Goal: Book appointment/travel/reservation

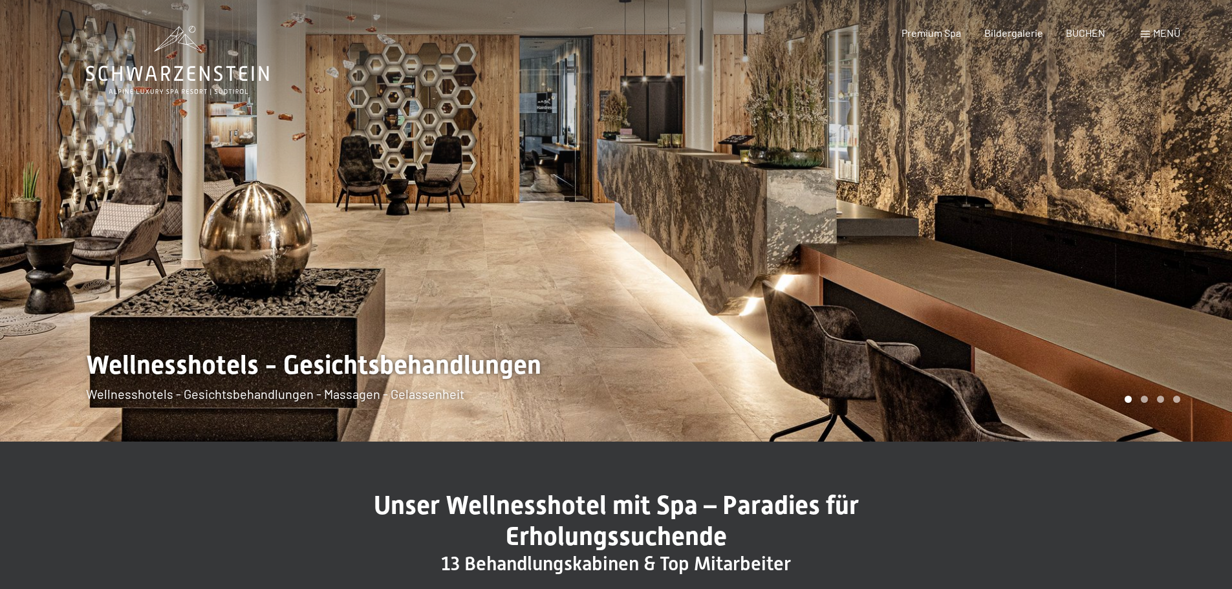
click at [1060, 329] on div at bounding box center [924, 221] width 616 height 442
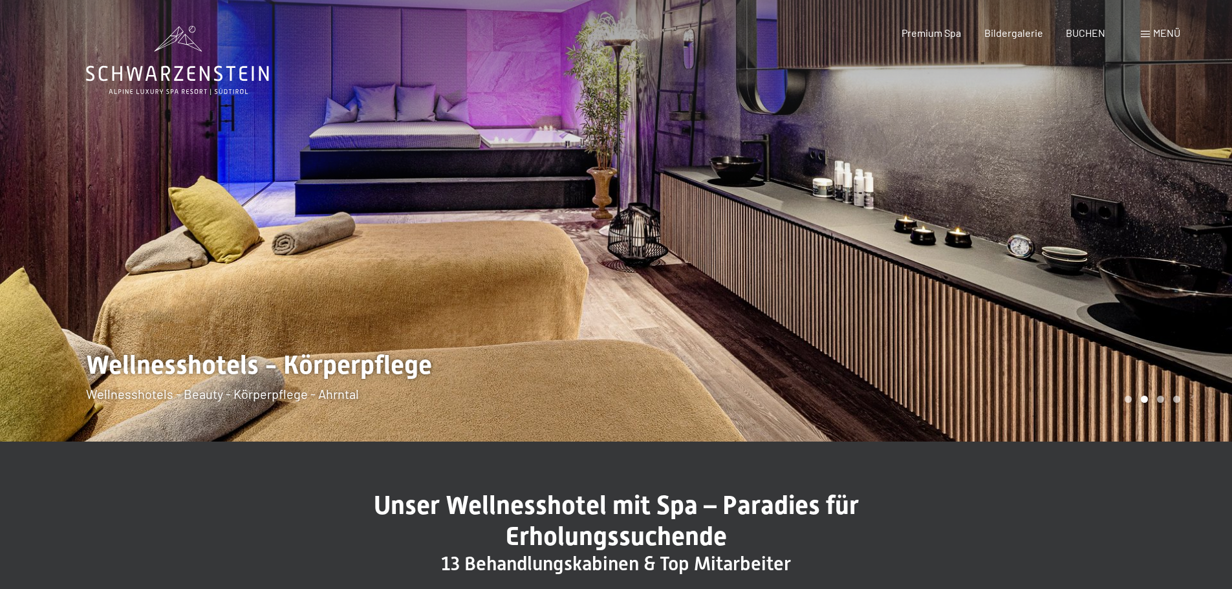
click at [1060, 329] on div at bounding box center [924, 221] width 616 height 442
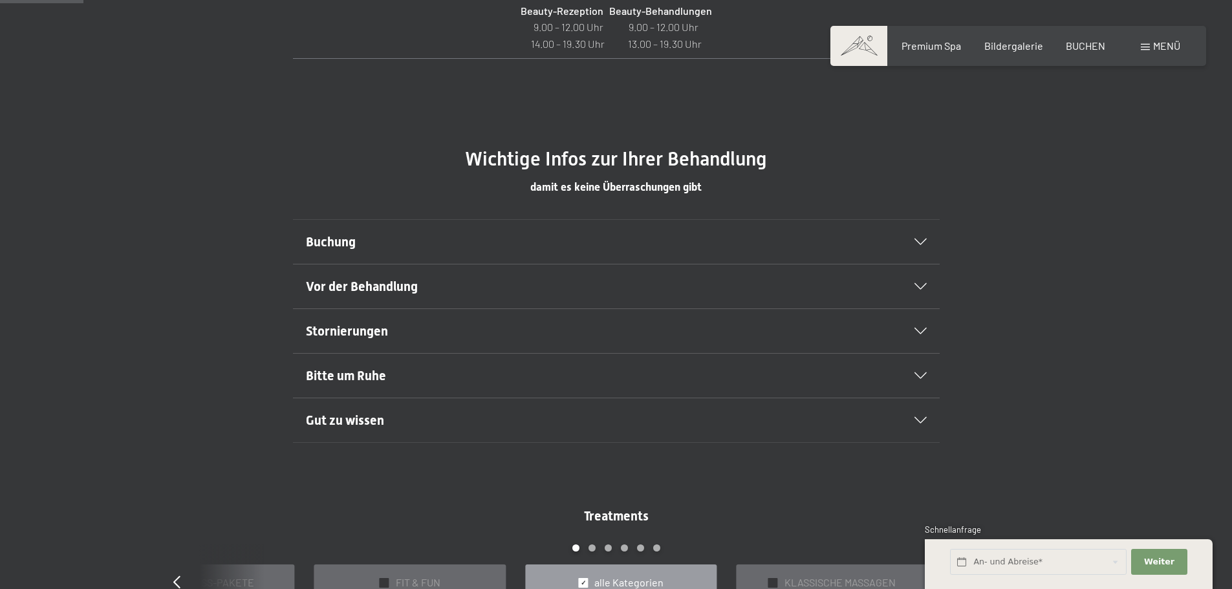
scroll to position [711, 0]
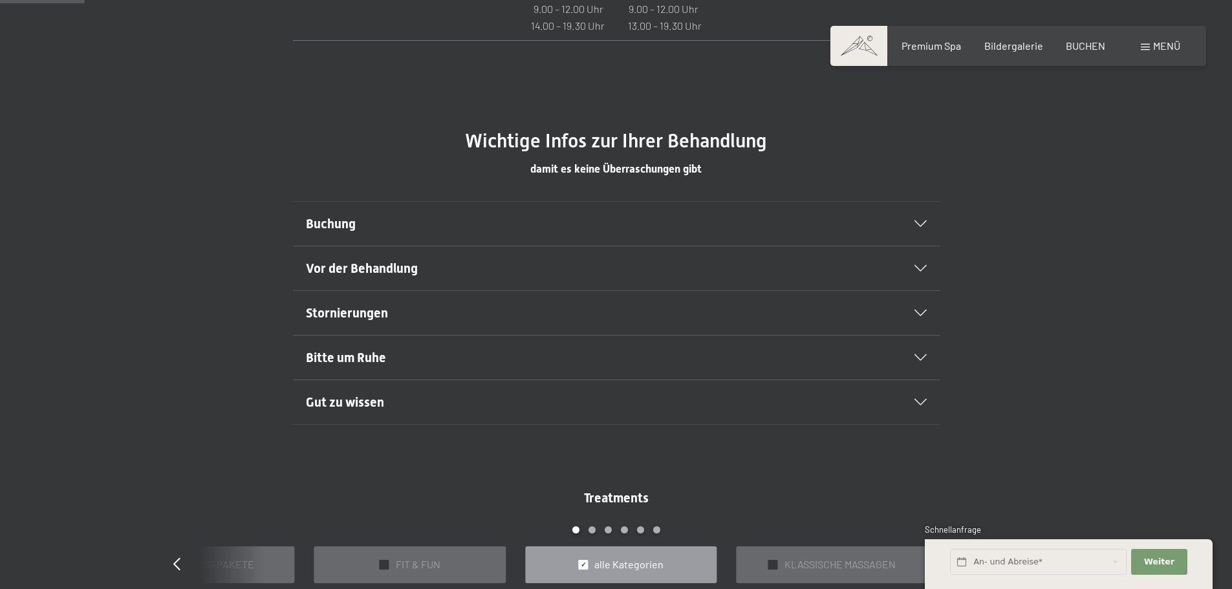
click at [834, 217] on h2 "Buchung" at bounding box center [585, 224] width 559 height 18
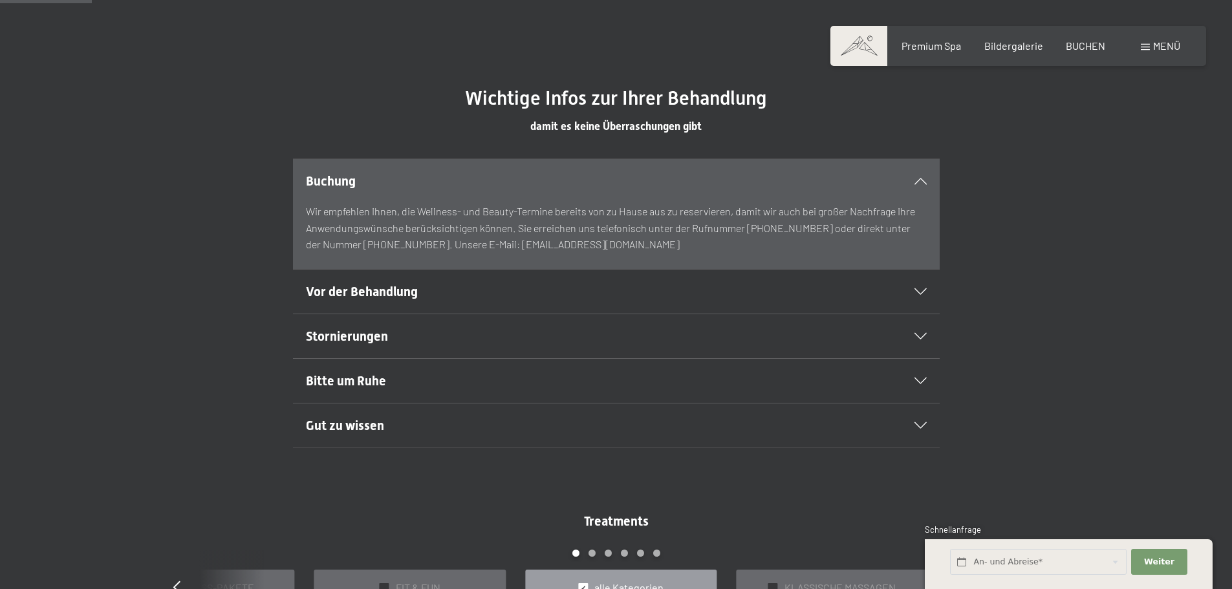
scroll to position [776, 0]
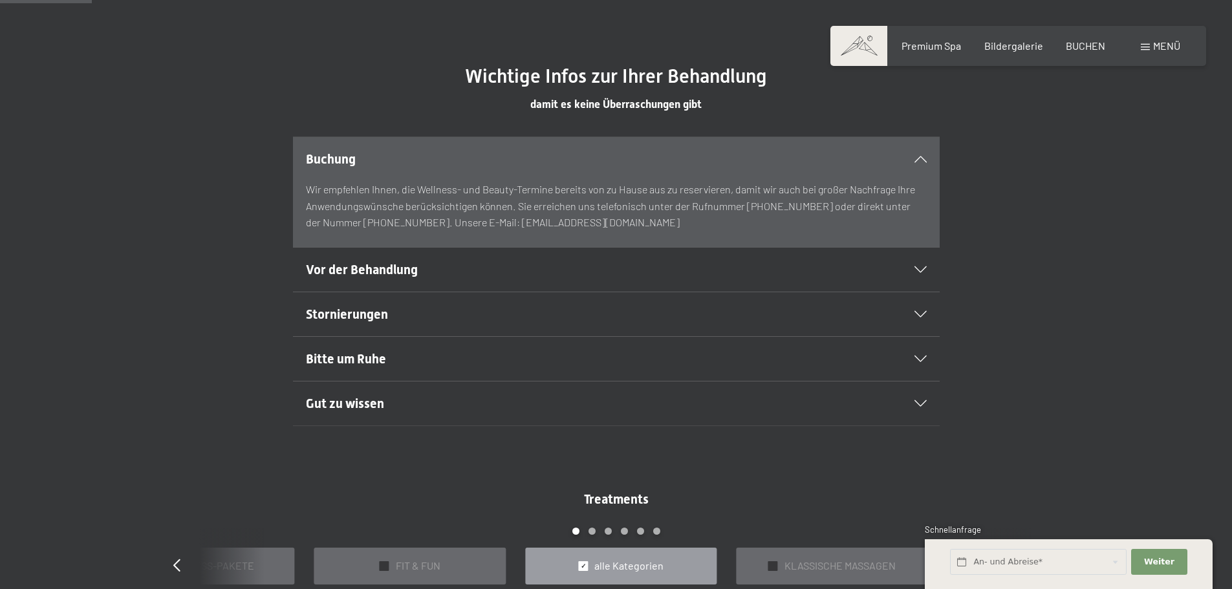
click at [365, 262] on span "Vor der Behandlung" at bounding box center [362, 270] width 112 height 16
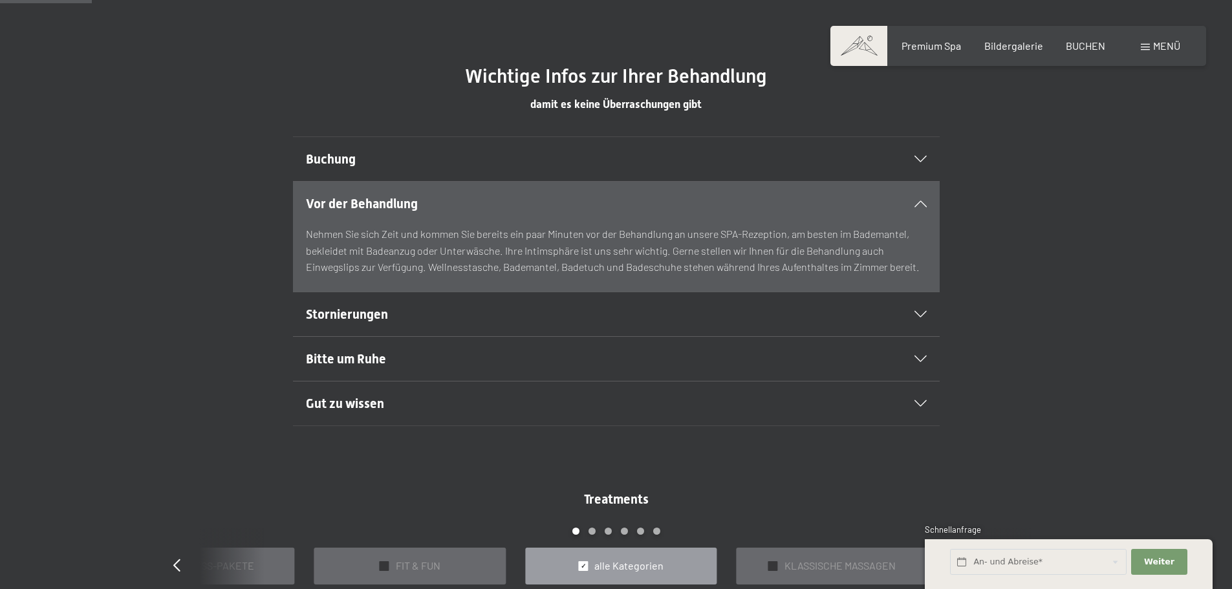
click at [365, 307] on span "Stornierungen" at bounding box center [347, 315] width 82 height 16
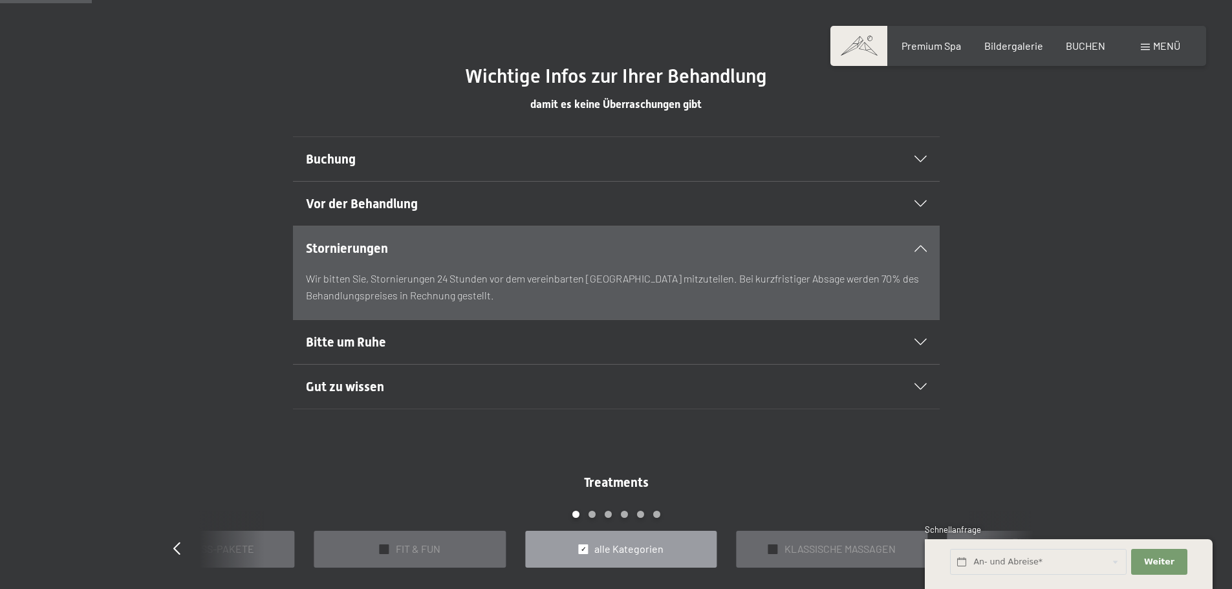
click at [366, 329] on div "Bitte um Ruhe" at bounding box center [616, 342] width 621 height 44
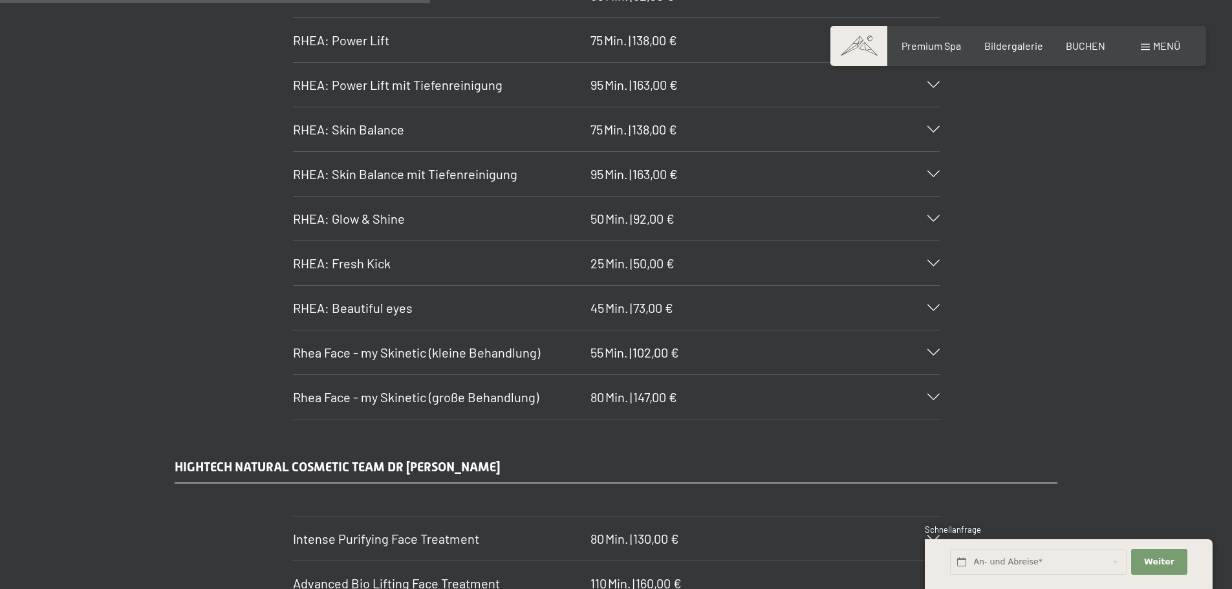
scroll to position [3622, 0]
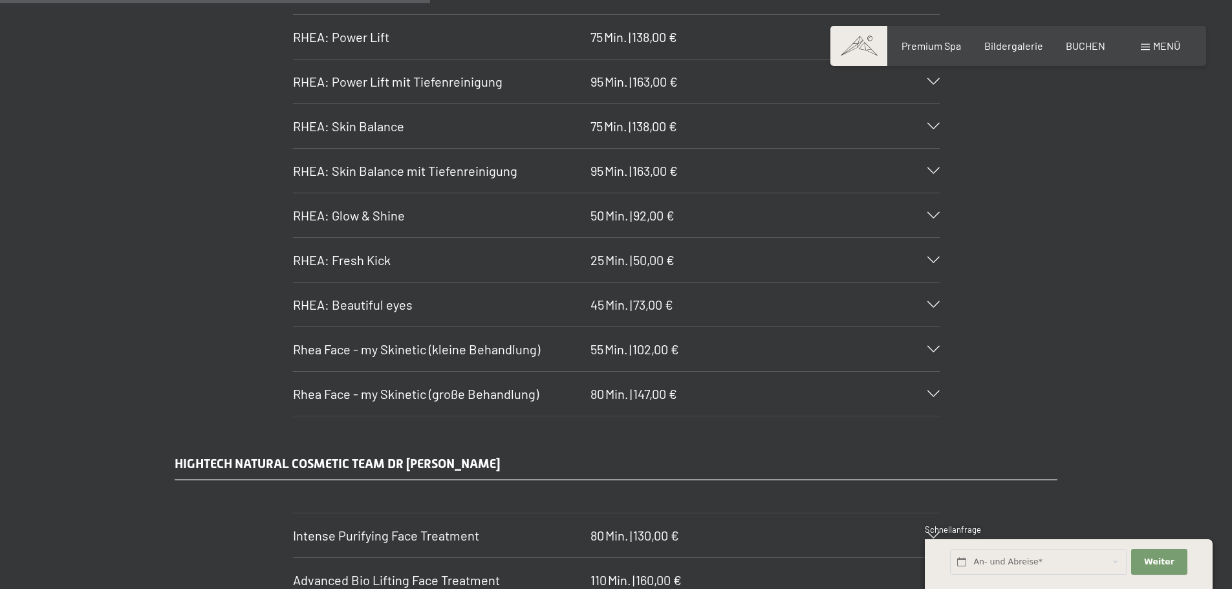
click at [740, 300] on div "RHEA: Beautiful eyes 45 Min. | 73,00 €" at bounding box center [616, 305] width 647 height 44
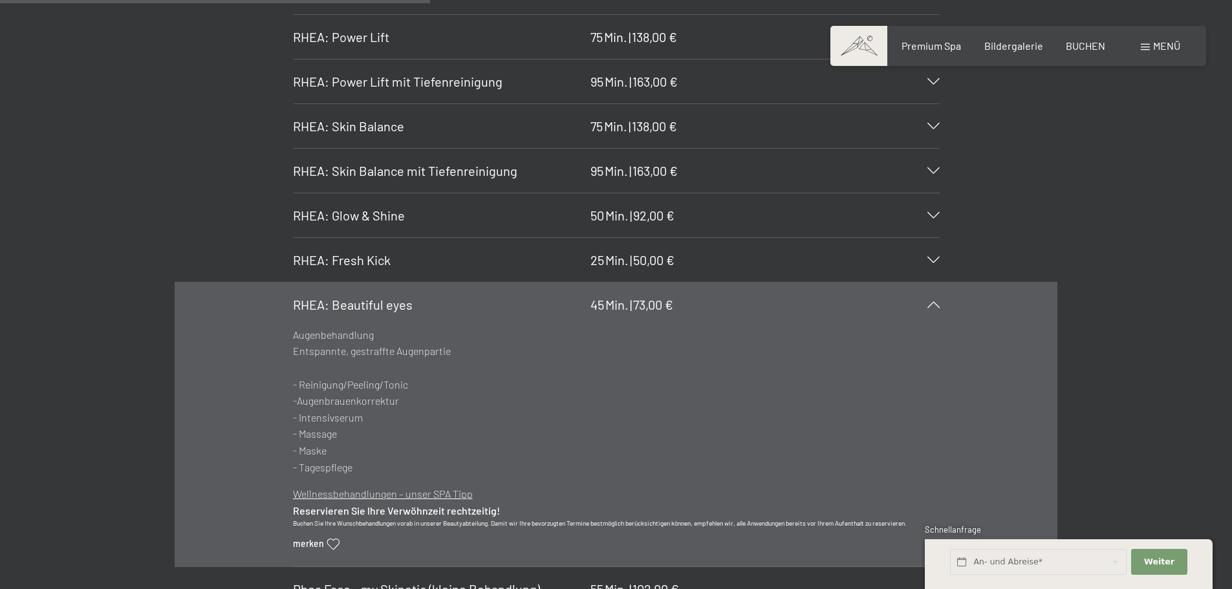
click at [740, 300] on div "RHEA: Beautiful eyes 45 Min. | 73,00 €" at bounding box center [616, 305] width 647 height 44
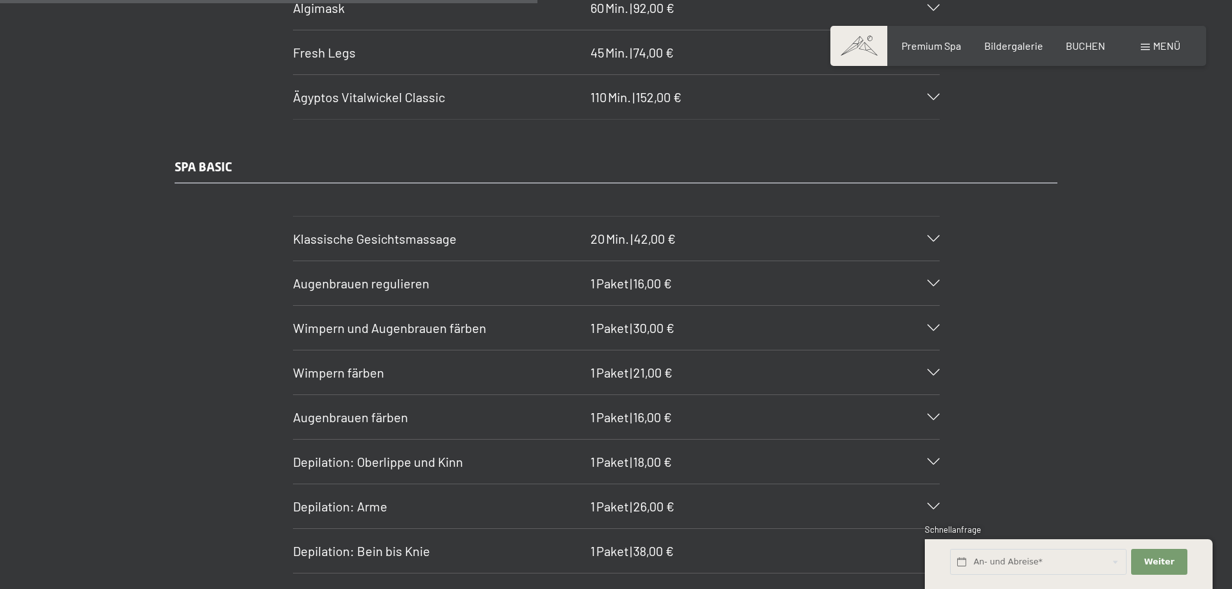
scroll to position [4527, 0]
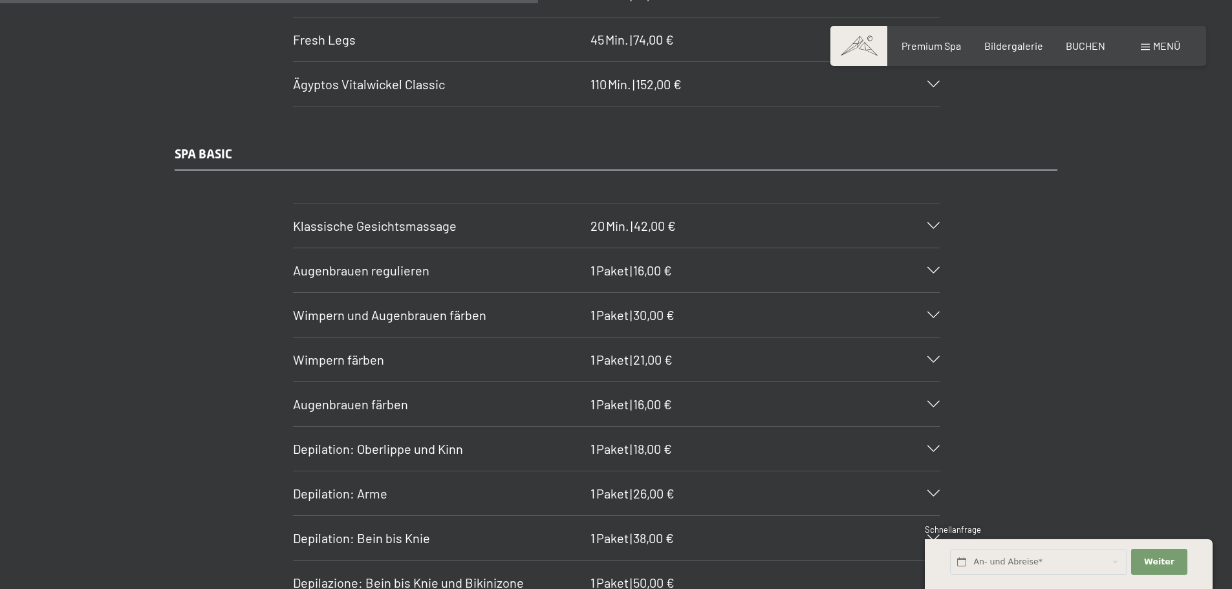
click at [761, 234] on div "Klassische Gesichtsmassage 20 Min. | 42,00 €" at bounding box center [616, 226] width 647 height 44
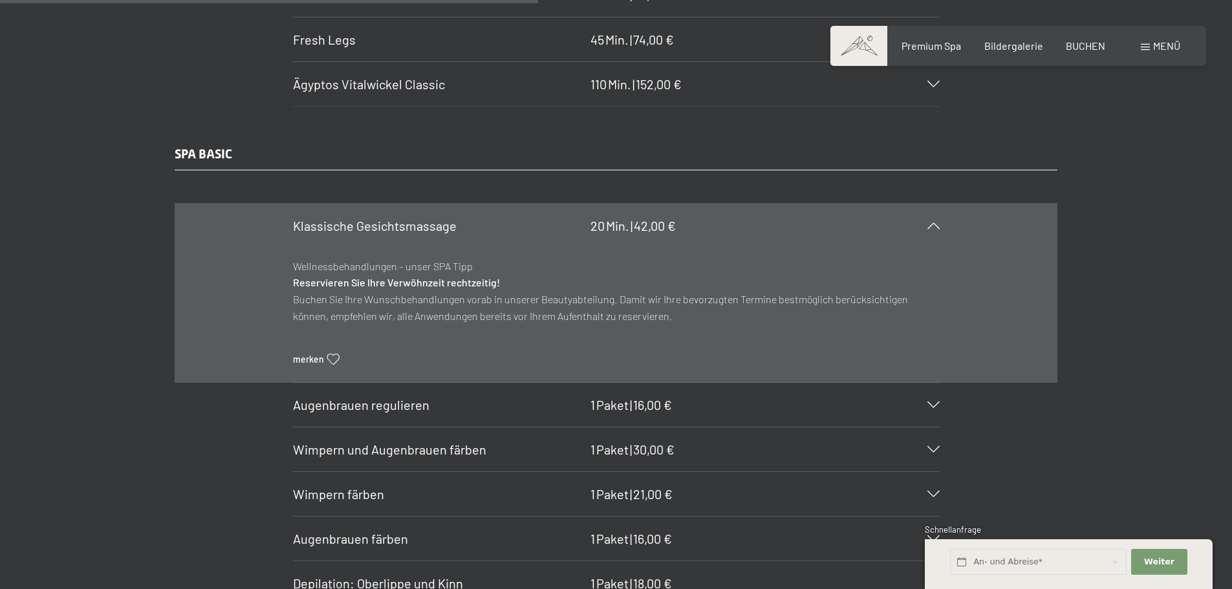
click at [761, 234] on div "Klassische Gesichtsmassage 20 Min. | 42,00 €" at bounding box center [616, 226] width 647 height 44
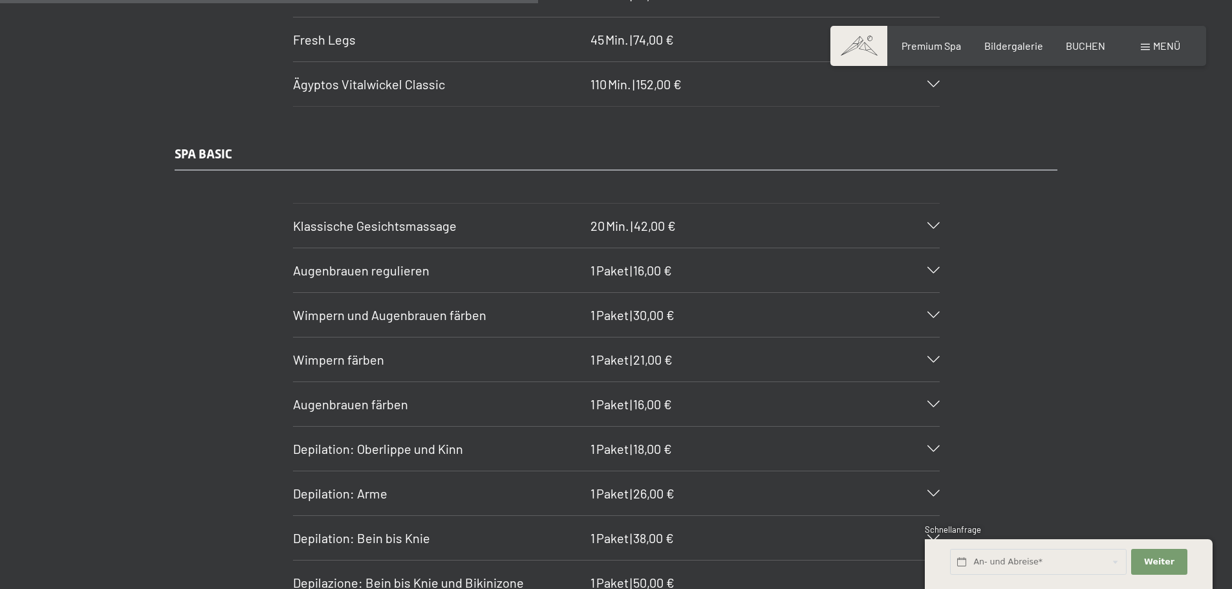
click at [734, 323] on div "Wimpern und Augenbrauen färben 1 Paket | 30,00 €" at bounding box center [616, 315] width 647 height 44
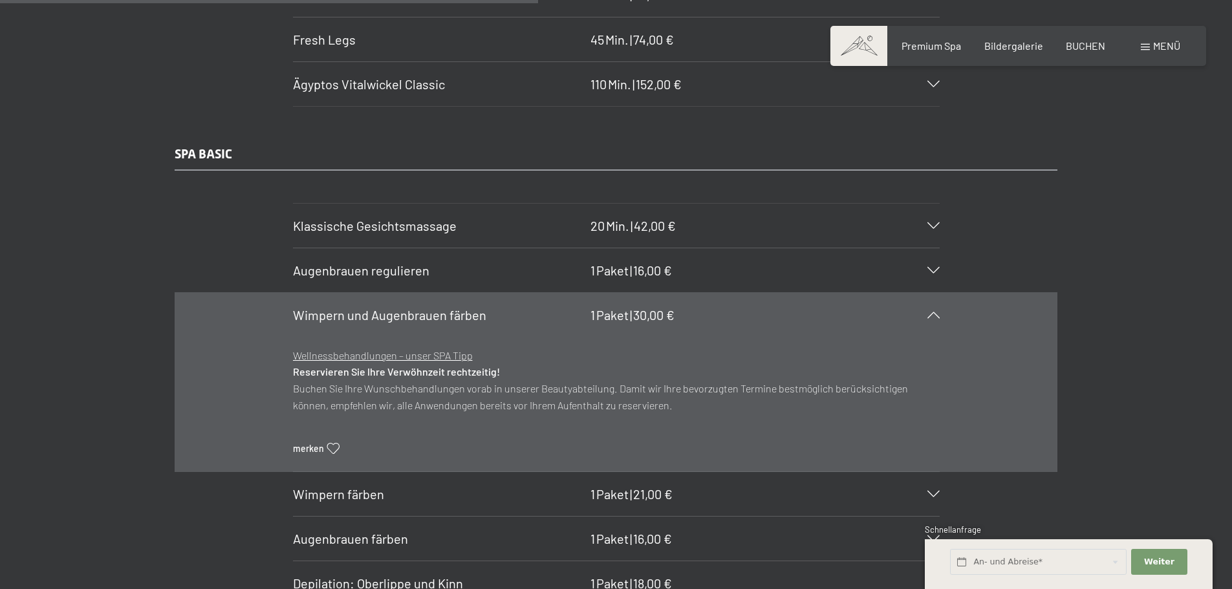
click at [761, 321] on div "Wimpern und Augenbrauen färben 1 Paket | 30,00 €" at bounding box center [616, 315] width 647 height 44
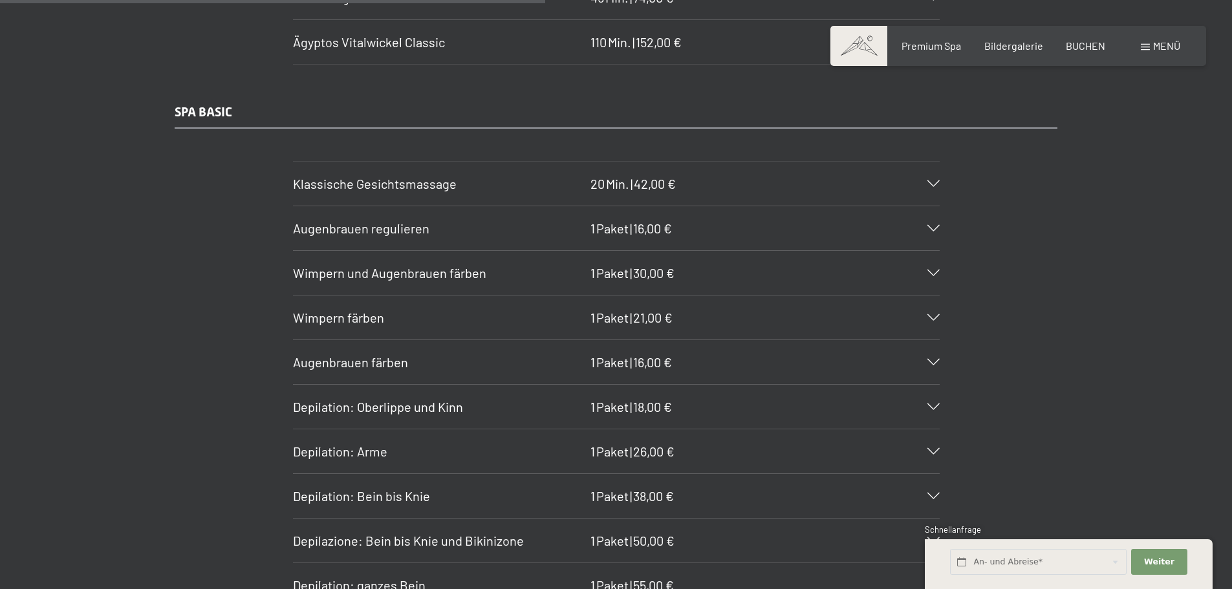
scroll to position [4592, 0]
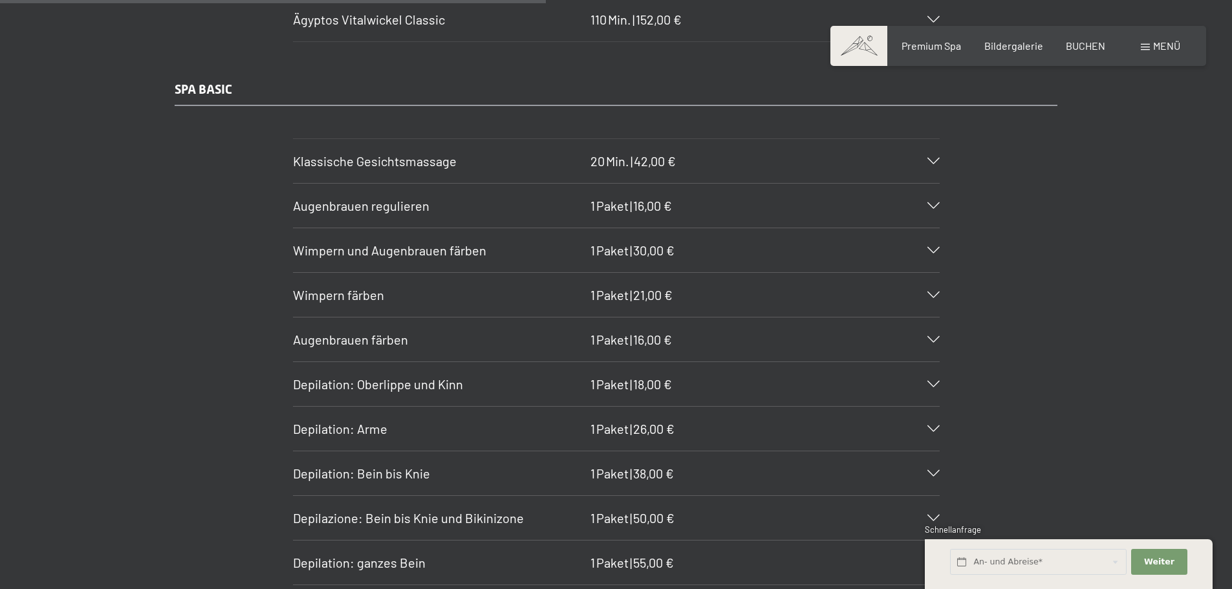
click at [737, 387] on div "Depilation: Oberlippe und Kinn 1 Paket | 18,00 €" at bounding box center [616, 384] width 647 height 44
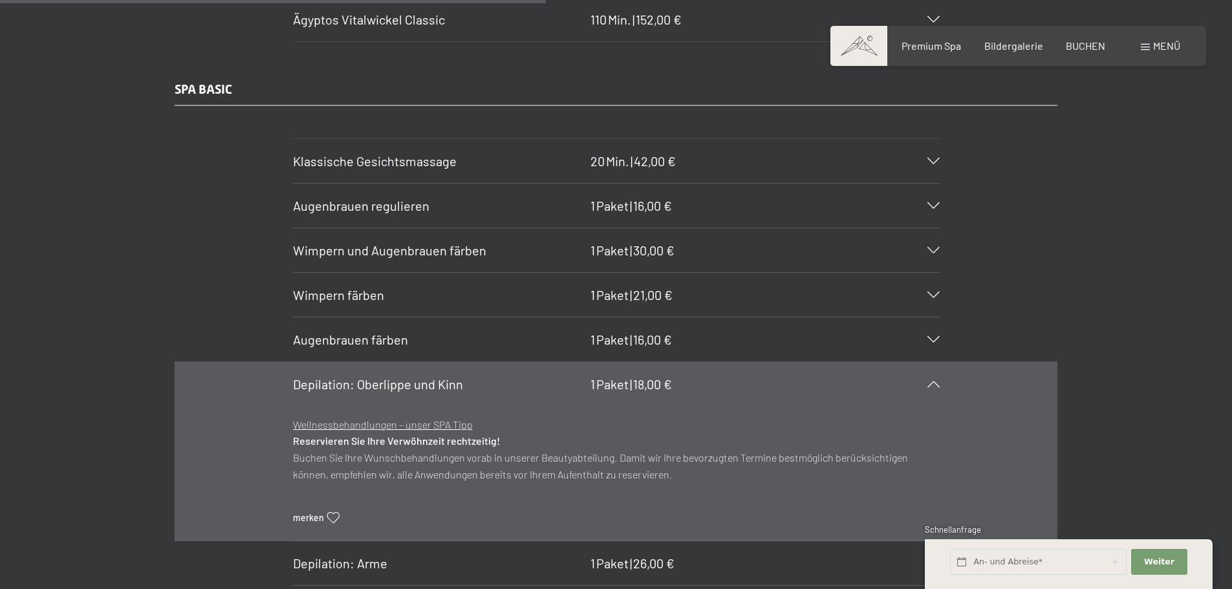
click at [737, 387] on div "Depilation: Oberlippe und Kinn 1 Paket | 18,00 €" at bounding box center [616, 384] width 647 height 44
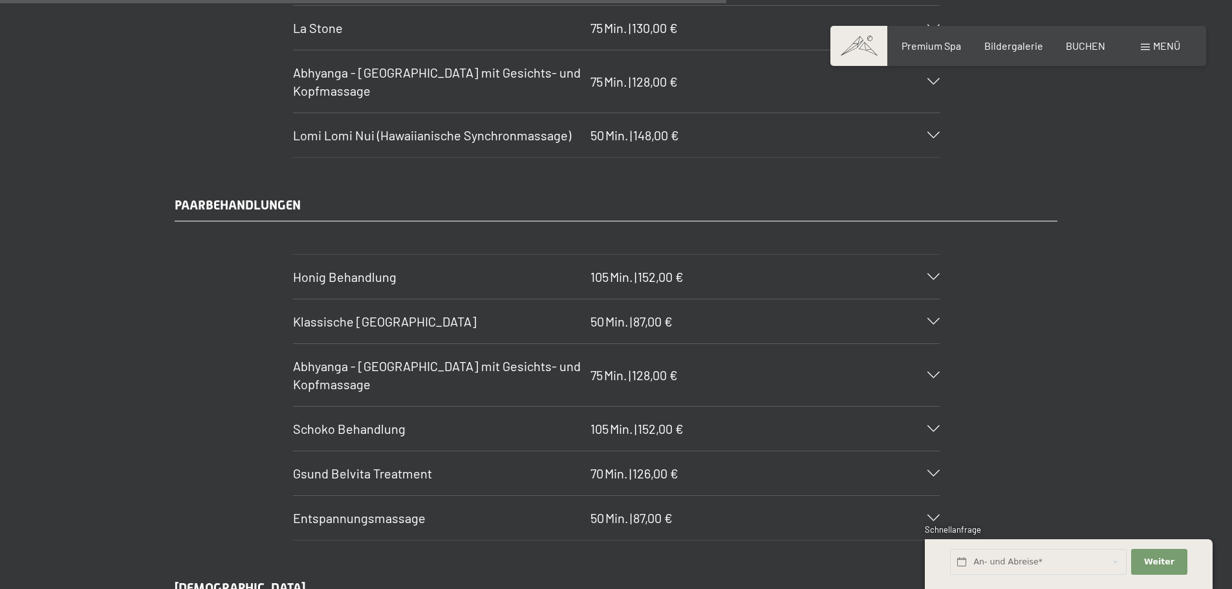
scroll to position [6144, 0]
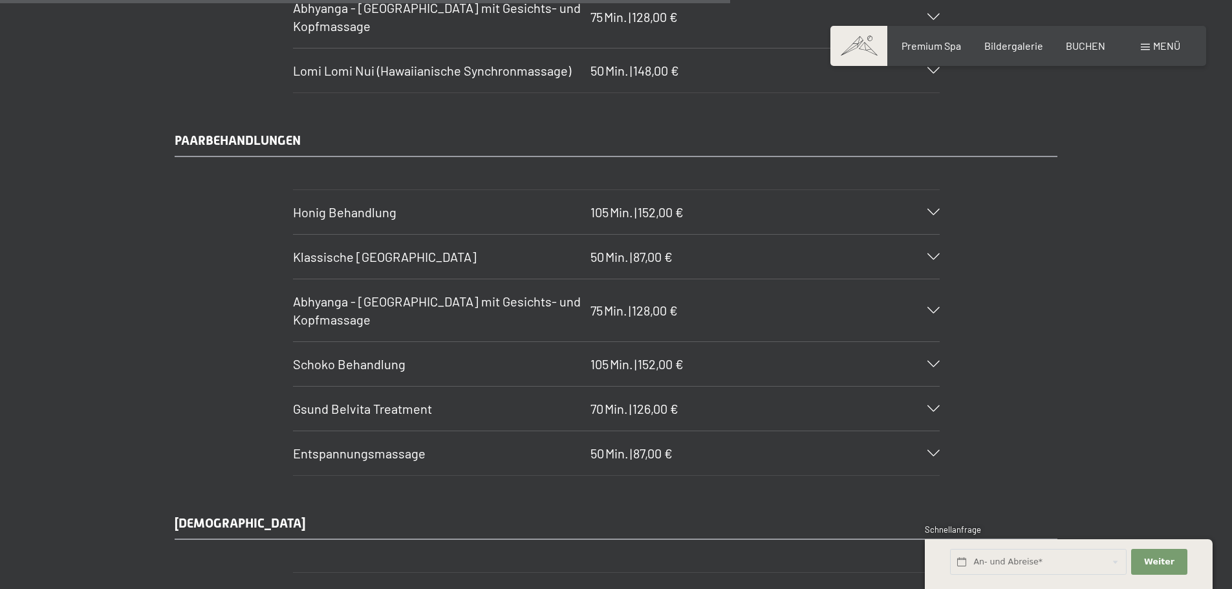
click at [761, 259] on div "Klassische [GEOGRAPHIC_DATA] 50 Min. | 87,00 €" at bounding box center [616, 257] width 647 height 44
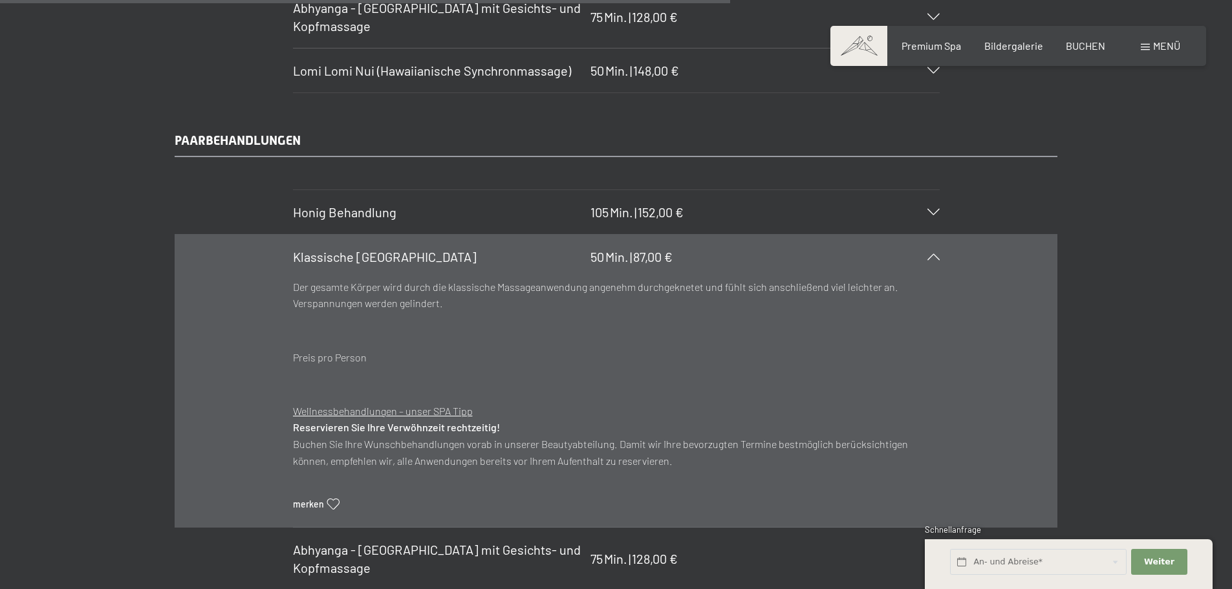
click at [732, 250] on div "Klassische [GEOGRAPHIC_DATA] 50 Min. | 87,00 €" at bounding box center [616, 257] width 647 height 44
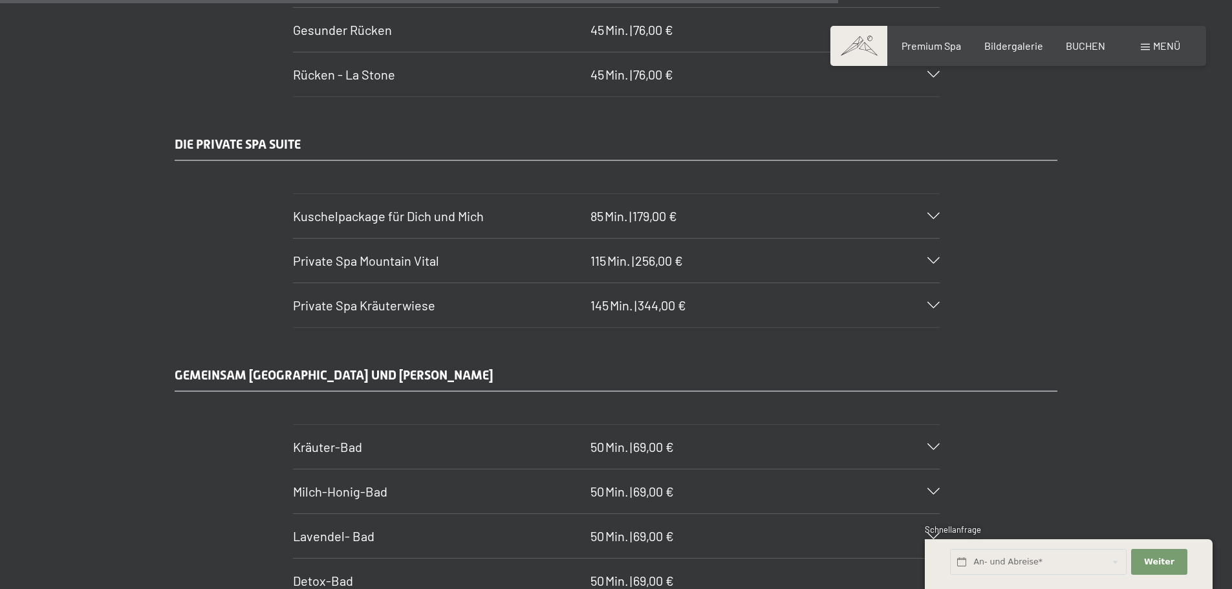
scroll to position [7064, 0]
